Goal: Task Accomplishment & Management: Complete application form

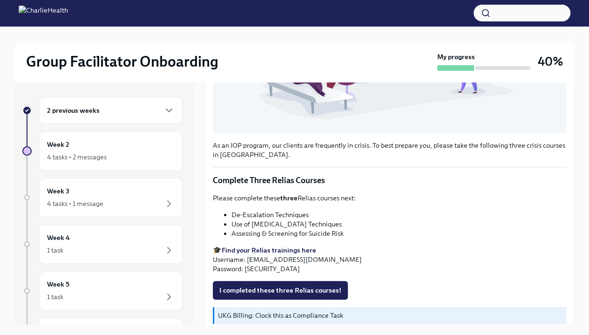
scroll to position [294, 0]
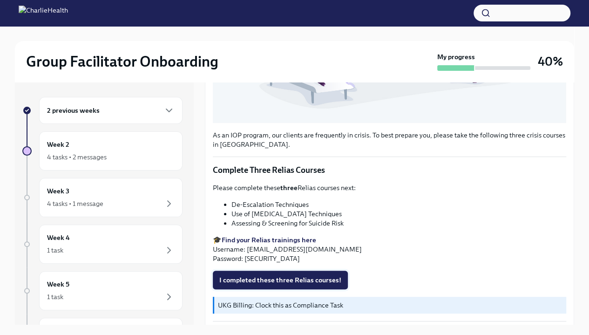
click at [295, 275] on span "I completed these three Relias courses!" at bounding box center [280, 279] width 122 height 9
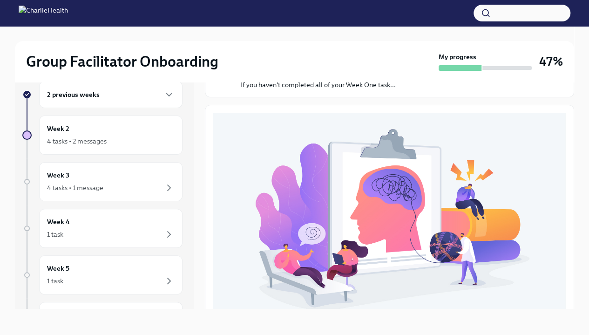
scroll to position [0, 0]
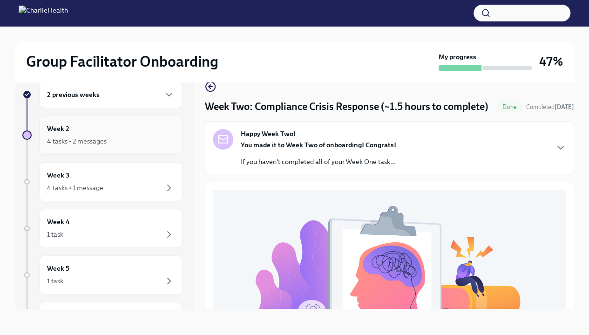
click at [118, 128] on div "Week 2 4 tasks • 2 messages" at bounding box center [110, 134] width 127 height 23
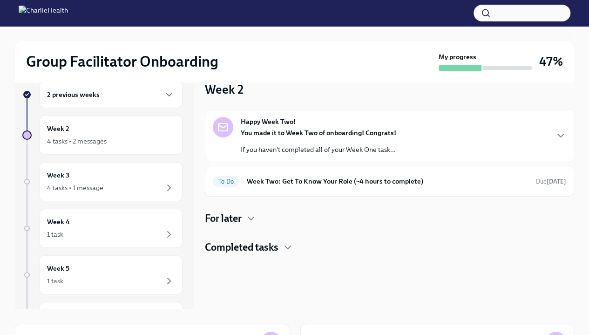
click at [413, 136] on div "Happy Week Two! You made it to Week Two of onboarding! Congrats! If you haven't…" at bounding box center [389, 135] width 353 height 37
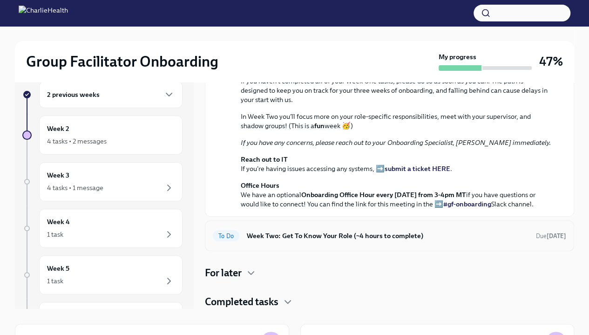
scroll to position [241, 0]
click at [307, 232] on h6 "Week Two: Get To Know Your Role (~4 hours to complete)" at bounding box center [387, 235] width 281 height 10
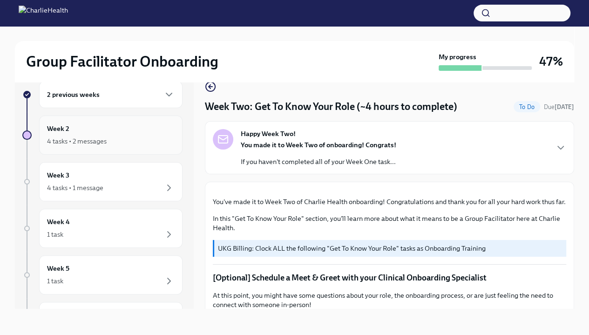
click at [133, 135] on div "4 tasks • 2 messages" at bounding box center [110, 140] width 127 height 11
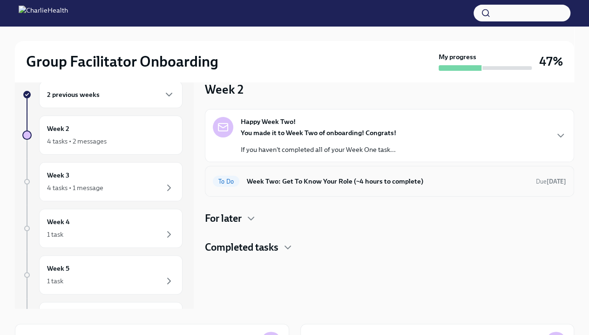
click at [299, 188] on div "To Do Week Two: Get To Know Your Role (~4 hours to complete) Due [DATE]" at bounding box center [389, 181] width 369 height 31
click at [269, 181] on h6 "Week Two: Get To Know Your Role (~4 hours to complete)" at bounding box center [387, 181] width 281 height 10
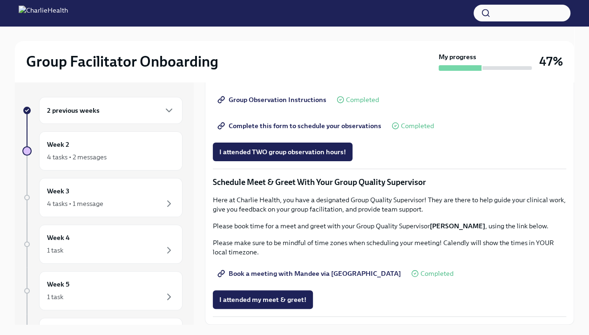
scroll to position [822, 0]
click at [123, 154] on div "4 tasks • 2 messages" at bounding box center [110, 156] width 127 height 11
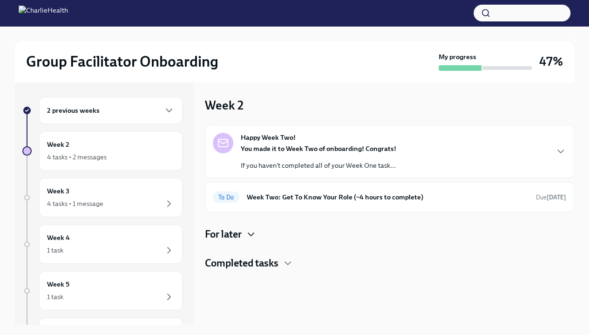
click at [254, 236] on icon "button" at bounding box center [250, 233] width 11 height 11
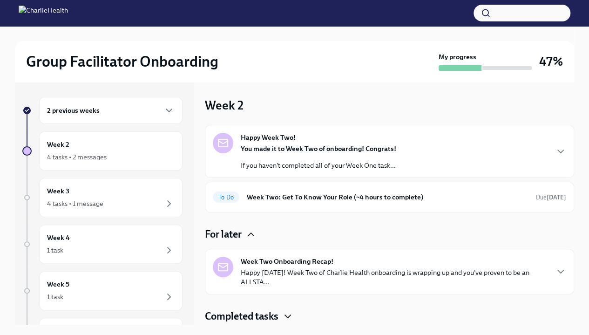
click at [285, 312] on icon "button" at bounding box center [287, 315] width 11 height 11
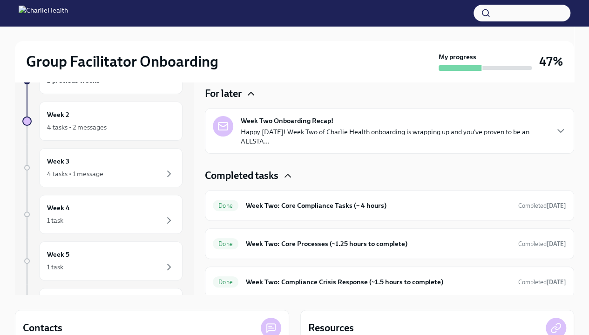
scroll to position [133, 0]
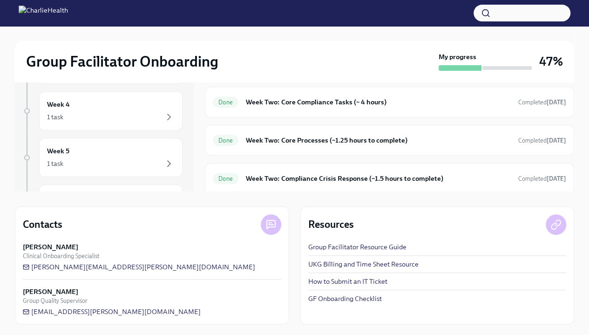
click at [352, 301] on link "GF Onboarding Checklist" at bounding box center [345, 298] width 74 height 9
